Goal: Task Accomplishment & Management: Use online tool/utility

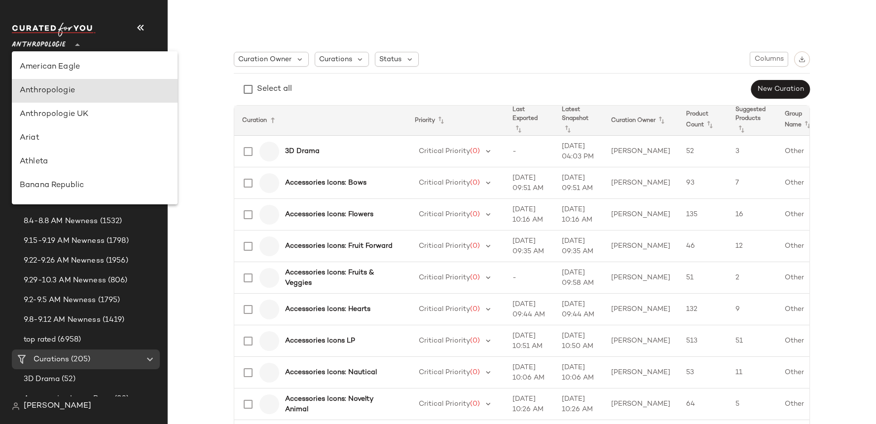
click at [37, 49] on span "Anthropologie" at bounding box center [39, 43] width 54 height 18
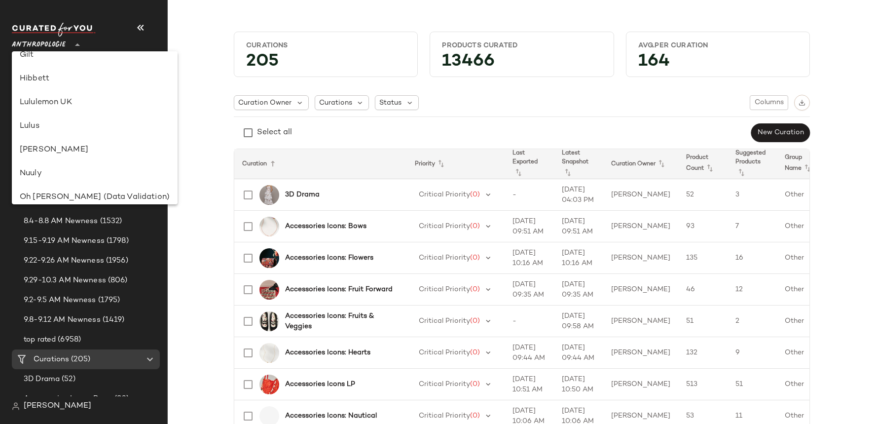
scroll to position [565, 0]
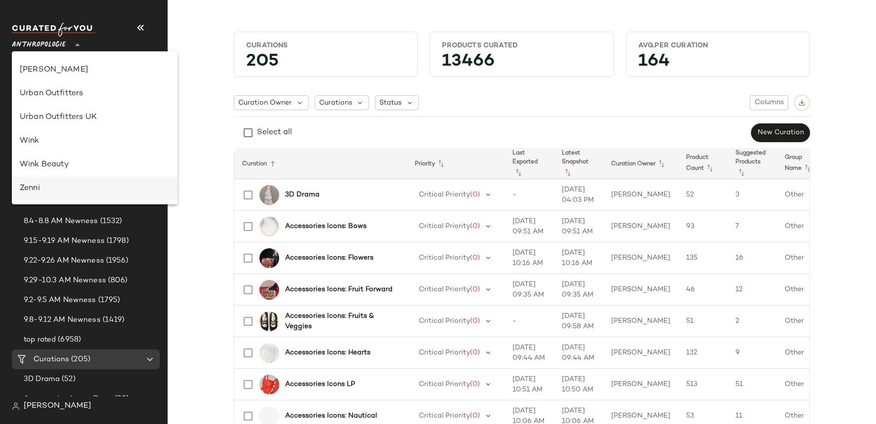
click at [44, 185] on div "Zenni" at bounding box center [95, 188] width 150 height 12
type input "**"
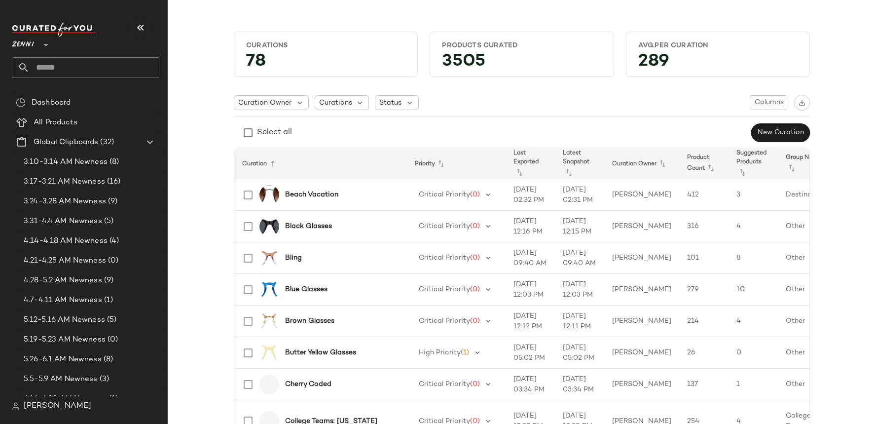
click at [47, 71] on input "text" at bounding box center [95, 67] width 130 height 21
type input "*"
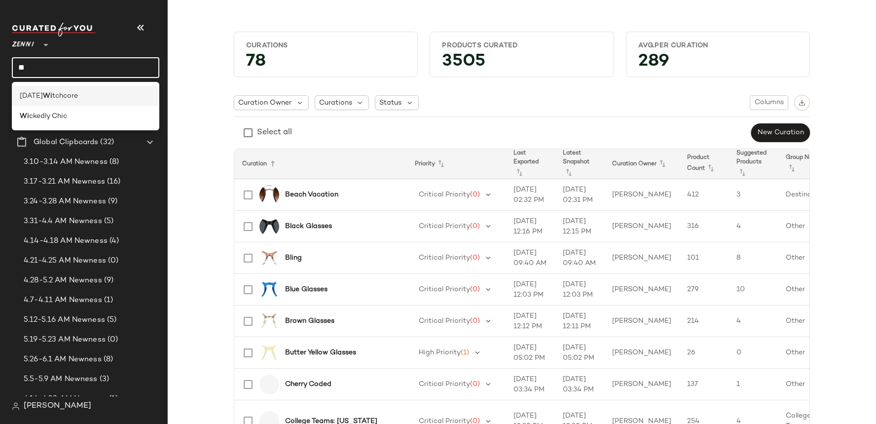
type input "**"
click at [43, 96] on span "[DATE]" at bounding box center [31, 96] width 23 height 10
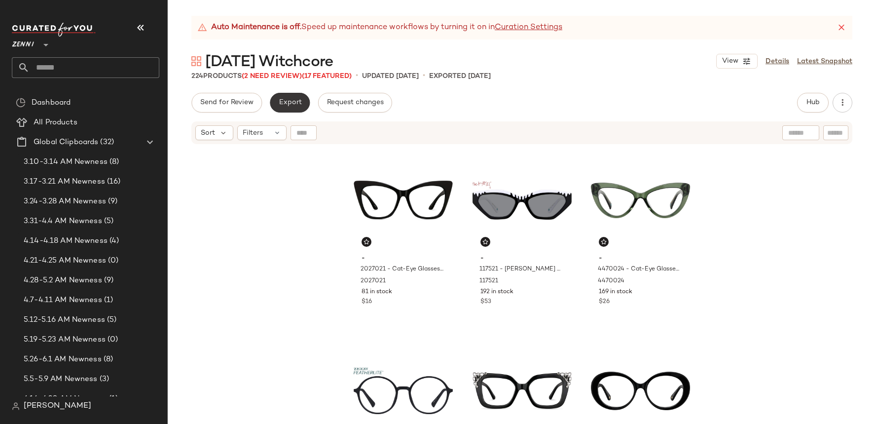
click at [299, 99] on span "Export" at bounding box center [289, 103] width 23 height 8
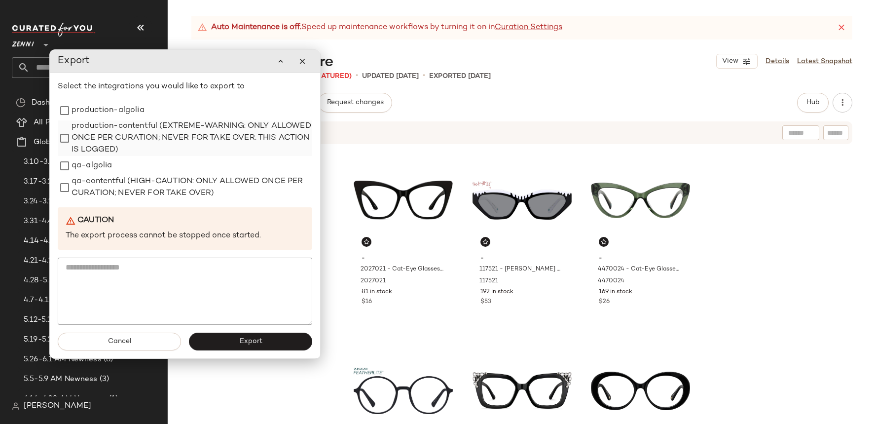
click at [168, 143] on label "production-contentful (EXTREME-WARNING: ONLY ALLOWED ONCE PER CURATION; NEVER F…" at bounding box center [191, 138] width 241 height 36
click at [179, 106] on div "production-algolia" at bounding box center [185, 111] width 254 height 20
click at [171, 108] on div "production-algolia" at bounding box center [185, 111] width 254 height 20
click at [157, 113] on div "production-algolia" at bounding box center [185, 111] width 254 height 20
click at [128, 110] on label "production-algolia" at bounding box center [107, 111] width 73 height 20
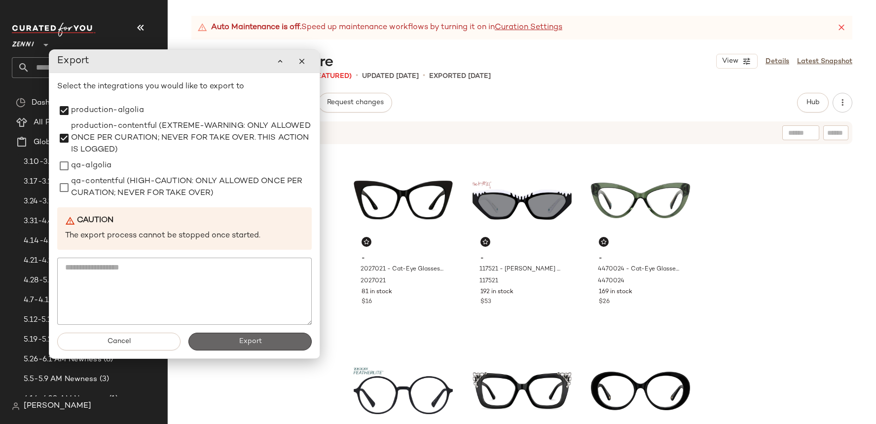
click at [259, 343] on span "Export" at bounding box center [249, 341] width 23 height 8
